Goal: Navigation & Orientation: Find specific page/section

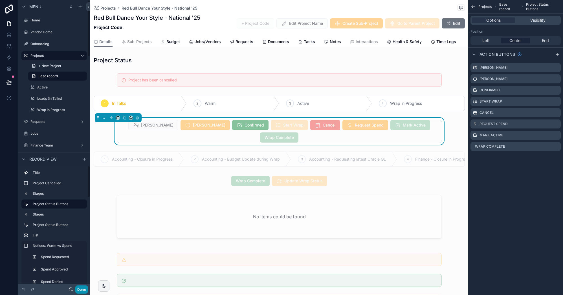
click at [83, 291] on button "Done" at bounding box center [81, 290] width 13 height 8
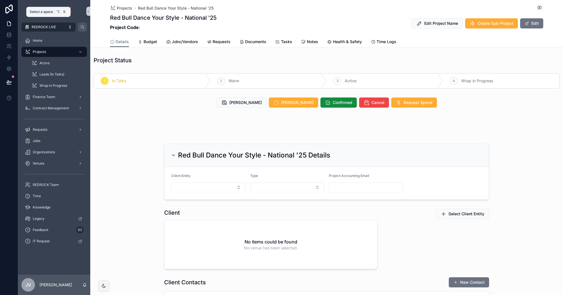
click at [56, 28] on button "REDROCK LIVE" at bounding box center [48, 27] width 54 height 9
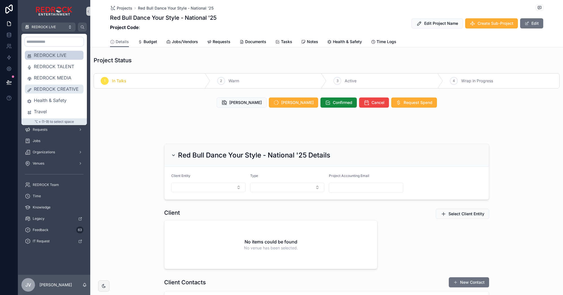
click at [53, 85] on div "REDROCK CREATIVE" at bounding box center [54, 89] width 59 height 9
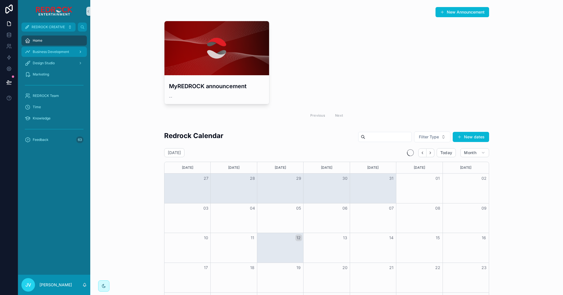
click at [50, 51] on span "Business Development" at bounding box center [51, 52] width 36 height 5
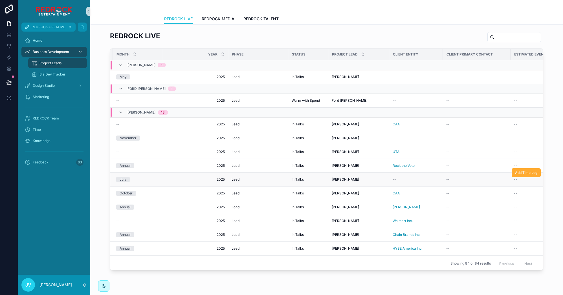
scroll to position [0, 151]
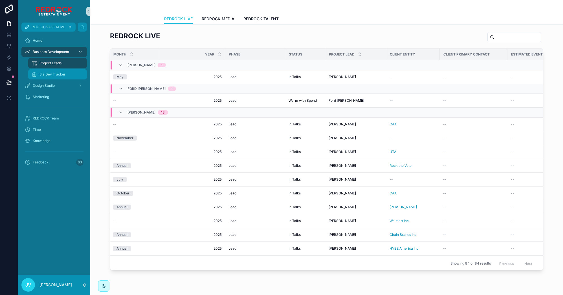
click at [64, 76] on span "Biz Dev Tracker" at bounding box center [52, 74] width 26 height 5
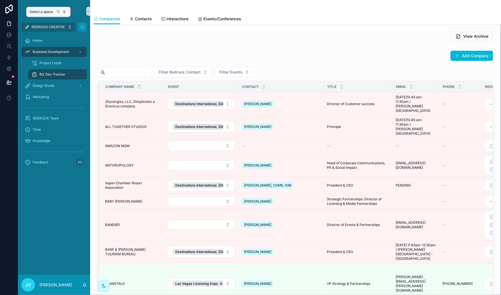
click at [30, 27] on span "REDROCK CREATIVE" at bounding box center [45, 27] width 40 height 5
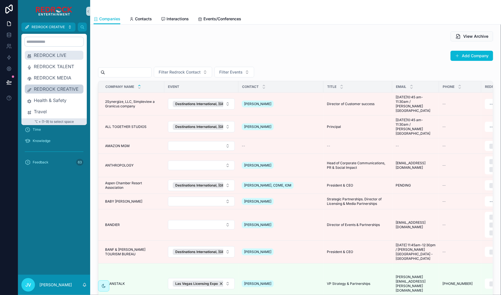
click at [50, 57] on span "REDROCK LIVE" at bounding box center [57, 55] width 47 height 7
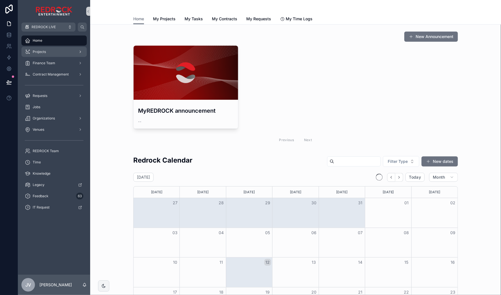
click at [52, 52] on div "Projects" at bounding box center [54, 51] width 59 height 9
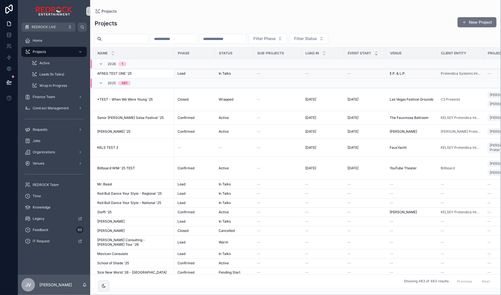
click at [129, 72] on span "AFREG TEST ONE '25" at bounding box center [114, 73] width 34 height 5
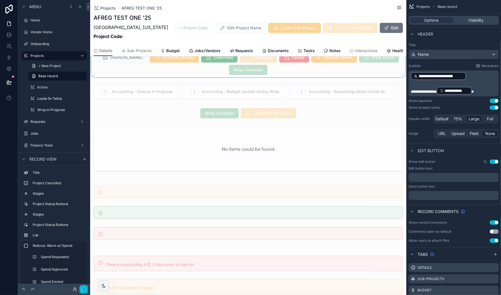
scroll to position [44, 0]
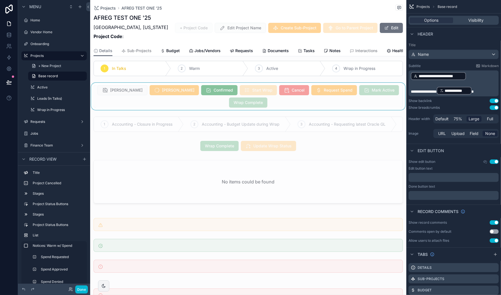
click at [139, 110] on div "scrollable content" at bounding box center [248, 96] width 316 height 27
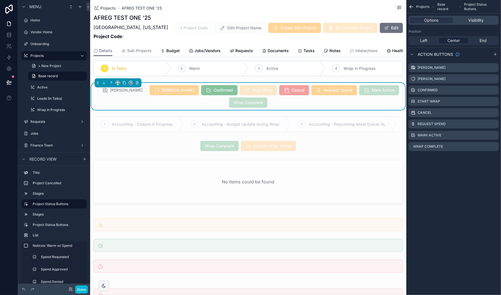
click at [429, 189] on div "Projects Base record Project Status Buttons Options Visibility Position Left Ce…" at bounding box center [454, 147] width 95 height 295
click at [80, 290] on button "Done" at bounding box center [81, 290] width 13 height 8
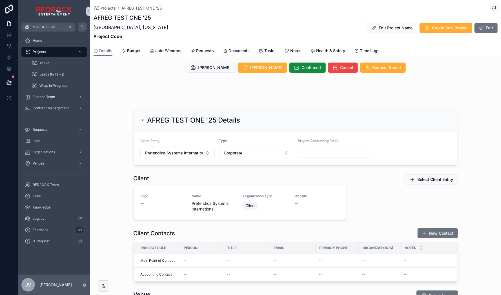
scroll to position [0, 0]
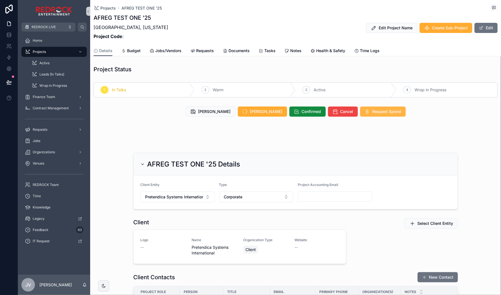
click at [361, 112] on button "Request Spend" at bounding box center [383, 112] width 46 height 10
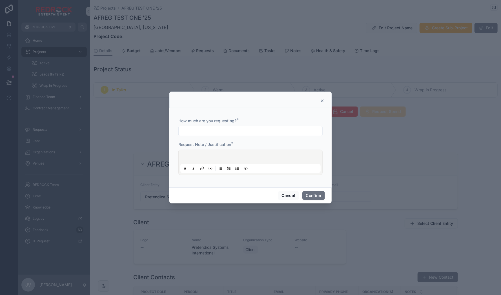
click at [245, 111] on div "How much are you requesting? * Request Note / Justification *" at bounding box center [251, 148] width 162 height 80
click at [279, 196] on button "Cancel" at bounding box center [288, 195] width 21 height 9
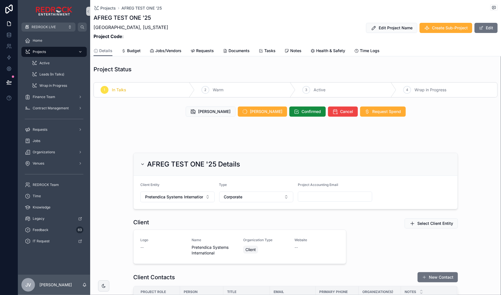
click at [47, 52] on div "Projects" at bounding box center [54, 51] width 59 height 9
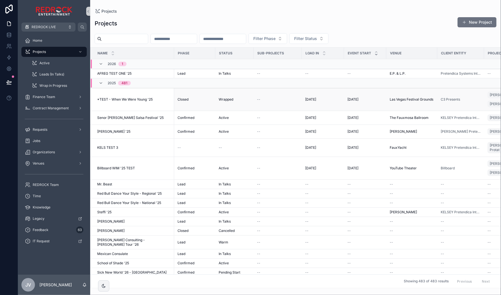
click at [144, 104] on td "*TEST - When We Were Young '25 *TEST - When We Were Young '25" at bounding box center [133, 99] width 84 height 23
click at [142, 101] on span "*TEST - When We Were Young '25" at bounding box center [125, 99] width 56 height 5
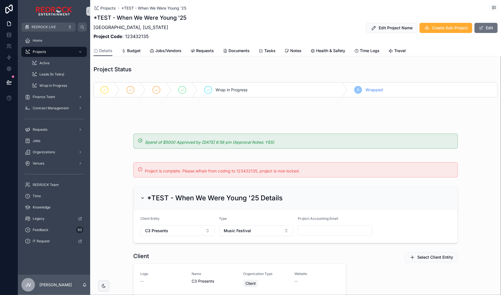
click at [263, 88] on div "Wrap in Progress" at bounding box center [273, 90] width 150 height 15
drag, startPoint x: 190, startPoint y: 90, endPoint x: 179, endPoint y: 89, distance: 11.3
click at [188, 90] on div "scrollable content" at bounding box center [185, 90] width 26 height 15
click at [161, 87] on div "scrollable content" at bounding box center [159, 90] width 26 height 15
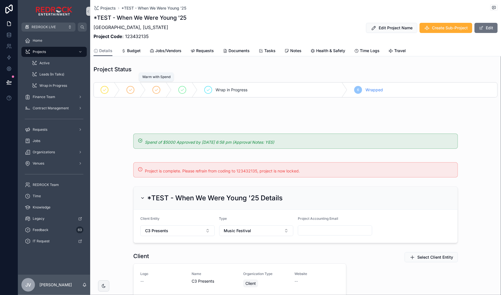
click at [156, 91] on div "scrollable content" at bounding box center [159, 90] width 26 height 15
drag, startPoint x: 323, startPoint y: 90, endPoint x: 377, endPoint y: 87, distance: 53.7
click at [326, 90] on div "Wrap in Progress" at bounding box center [273, 90] width 150 height 15
drag, startPoint x: 377, startPoint y: 87, endPoint x: 400, endPoint y: 88, distance: 23.4
click at [392, 87] on div "6 Wrapped" at bounding box center [423, 90] width 150 height 15
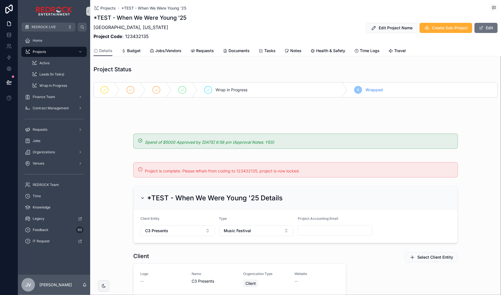
drag, startPoint x: 400, startPoint y: 88, endPoint x: 292, endPoint y: 88, distance: 107.2
click at [393, 87] on div "6 Wrapped" at bounding box center [423, 90] width 150 height 15
drag, startPoint x: 292, startPoint y: 88, endPoint x: 199, endPoint y: 84, distance: 93.7
click at [268, 87] on div "Wrap in Progress" at bounding box center [273, 90] width 150 height 15
drag, startPoint x: 199, startPoint y: 84, endPoint x: 197, endPoint y: 91, distance: 7.2
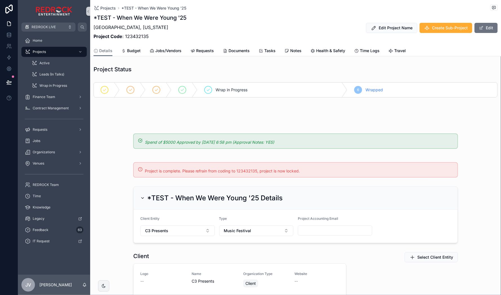
click at [199, 84] on div "Wrap in Progress" at bounding box center [273, 90] width 150 height 15
click at [395, 88] on div "6 Wrapped" at bounding box center [423, 90] width 150 height 15
drag, startPoint x: 144, startPoint y: 120, endPoint x: 203, endPoint y: 118, distance: 59.8
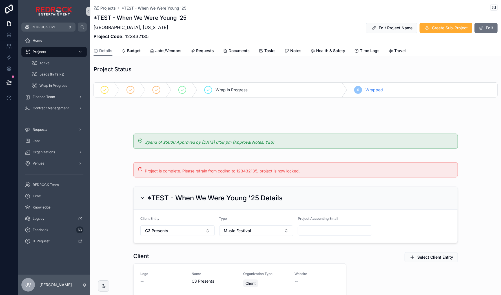
drag, startPoint x: 203, startPoint y: 118, endPoint x: 283, endPoint y: 119, distance: 79.5
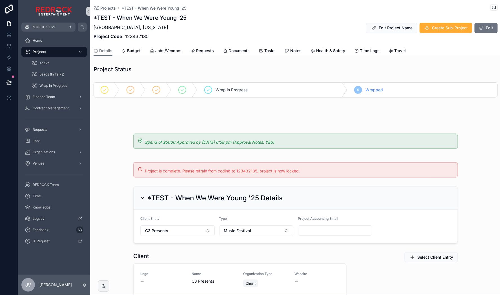
drag, startPoint x: 205, startPoint y: 121, endPoint x: 136, endPoint y: 117, distance: 69.5
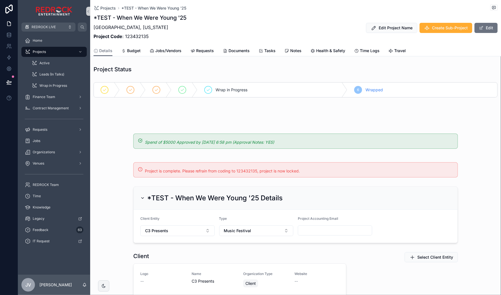
click at [51, 54] on div "Projects" at bounding box center [54, 51] width 59 height 9
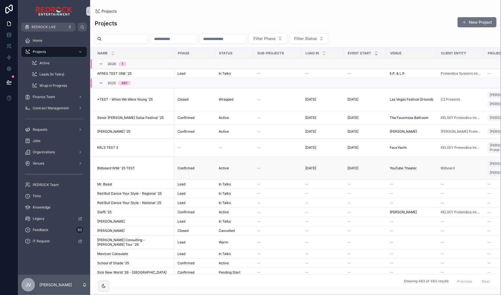
click at [123, 171] on span "Billboard WIM '25 TEST" at bounding box center [116, 168] width 38 height 5
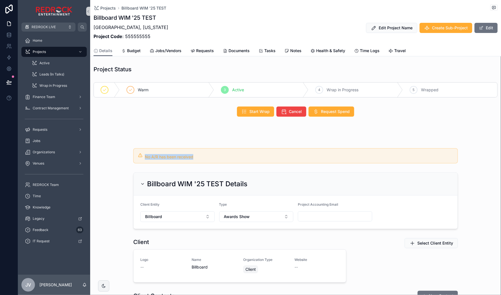
drag, startPoint x: 204, startPoint y: 157, endPoint x: 127, endPoint y: 154, distance: 76.5
click at [127, 154] on div "No A/R has been received" at bounding box center [295, 156] width 411 height 20
drag, startPoint x: 188, startPoint y: 155, endPoint x: 140, endPoint y: 157, distance: 48.5
click at [140, 157] on div "No A/R has been received" at bounding box center [295, 155] width 325 height 15
